Goal: Task Accomplishment & Management: Use online tool/utility

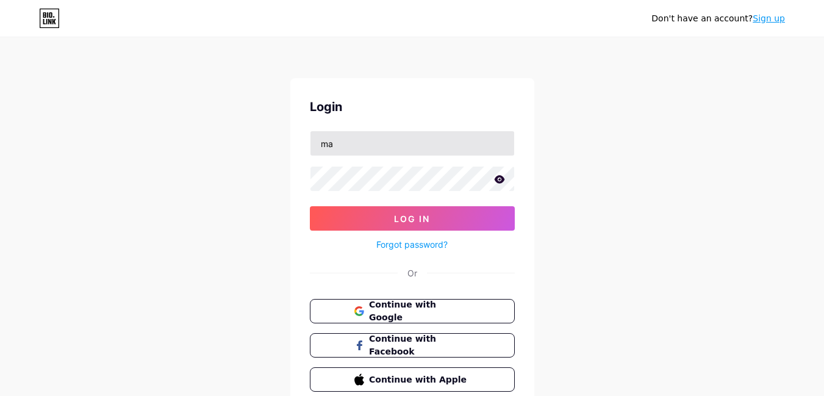
type input "[EMAIL_ADDRESS][DOMAIN_NAME]"
click at [310, 206] on button "Log In" at bounding box center [412, 218] width 205 height 24
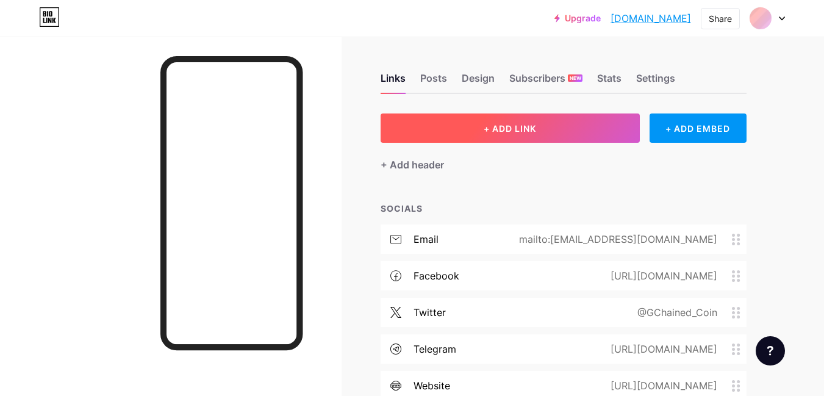
click at [432, 138] on button "+ ADD LINK" at bounding box center [510, 127] width 259 height 29
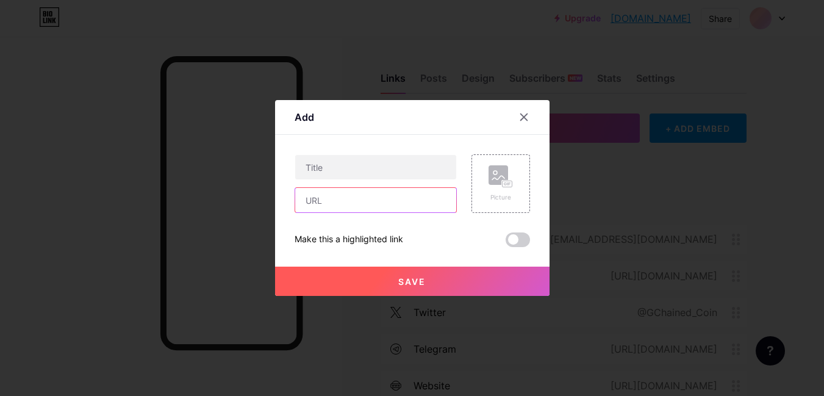
click at [401, 204] on input "text" at bounding box center [375, 200] width 161 height 24
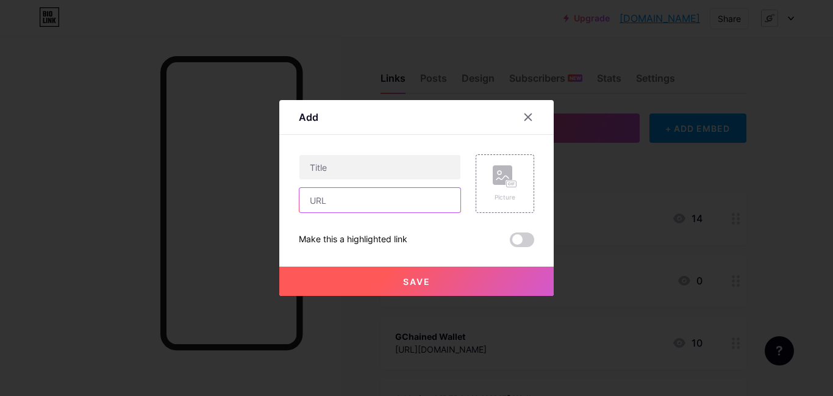
paste input "[URL][DOMAIN_NAME]"
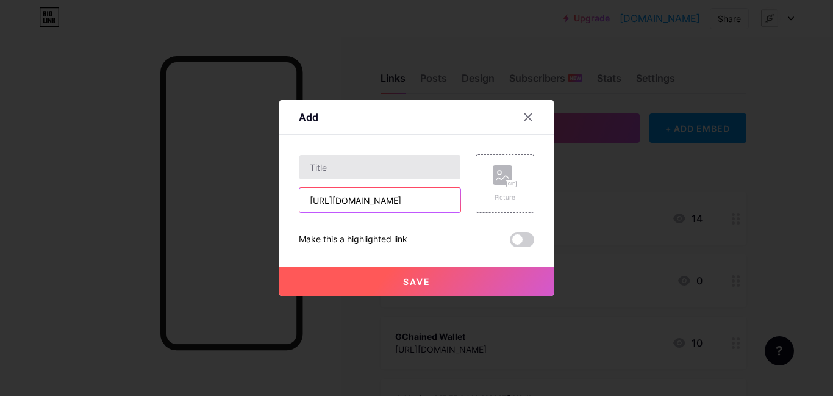
type input "[URL][DOMAIN_NAME]"
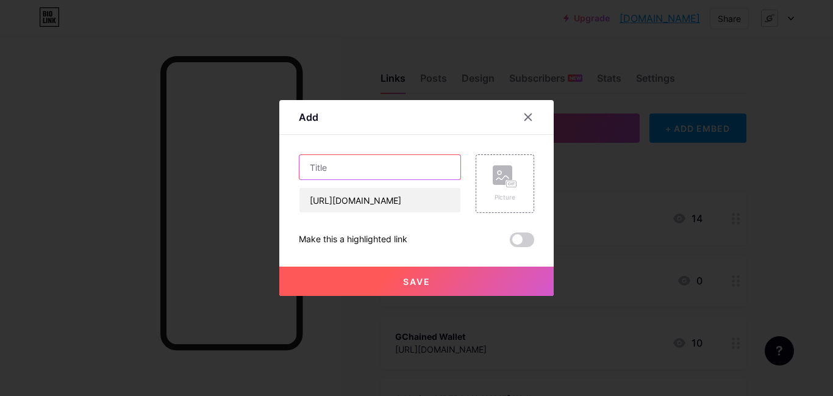
click at [416, 165] on input "text" at bounding box center [379, 167] width 161 height 24
type input "GCHAINED COIN CRYPTO MINER"
click at [448, 272] on button "Save" at bounding box center [416, 281] width 274 height 29
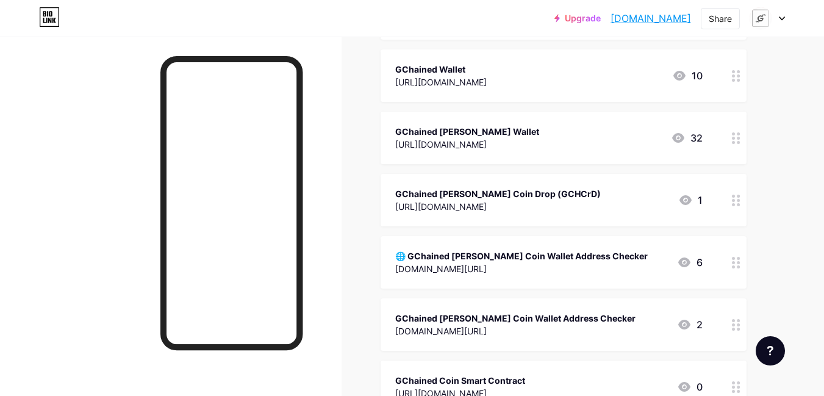
scroll to position [366, 0]
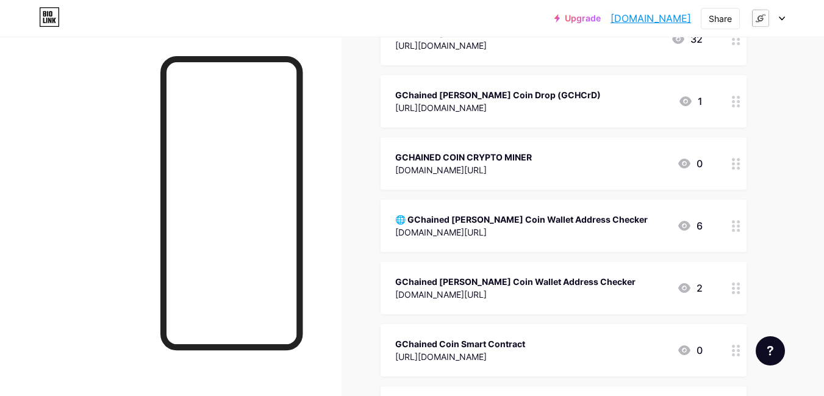
click at [777, 14] on div at bounding box center [767, 18] width 35 height 22
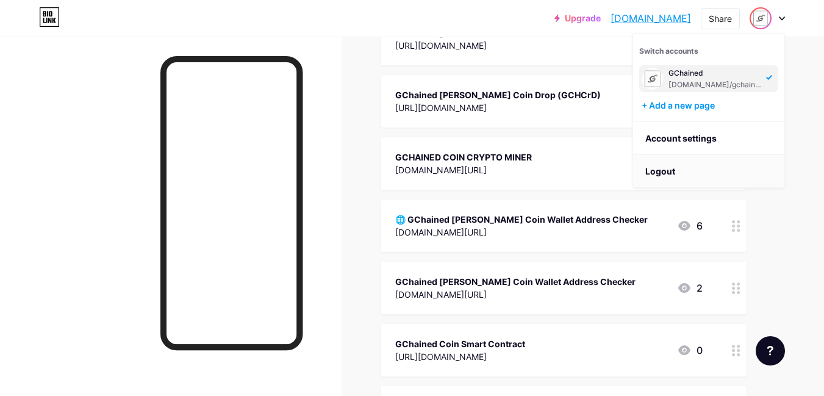
click at [701, 168] on li "Logout" at bounding box center [708, 171] width 151 height 33
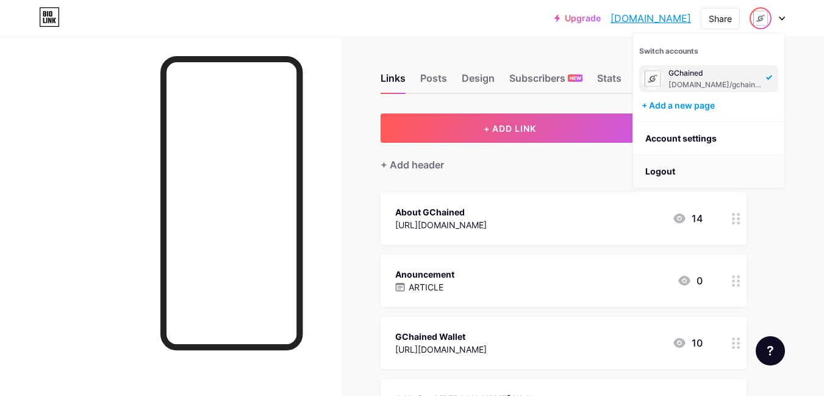
click at [701, 168] on li "Logout" at bounding box center [708, 171] width 151 height 33
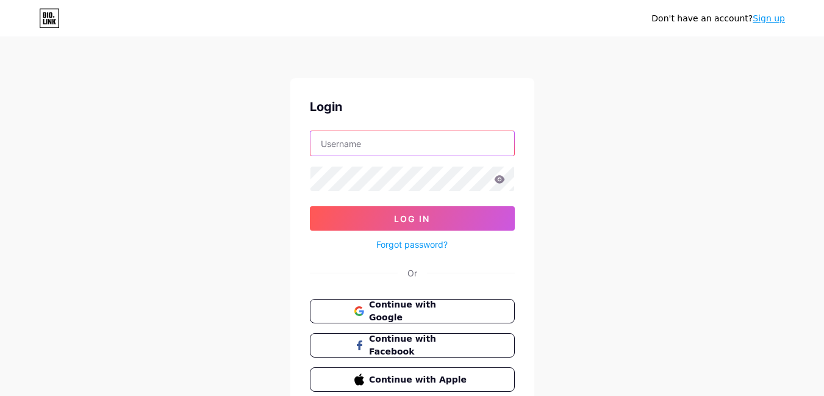
type input "[EMAIL_ADDRESS][DOMAIN_NAME]"
